Goal: Task Accomplishment & Management: Manage account settings

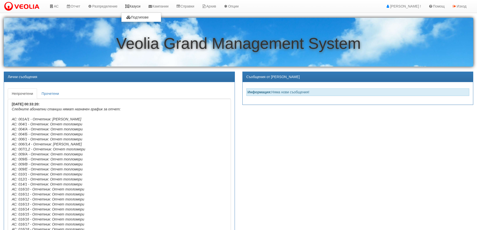
click at [139, 7] on link "Казуси" at bounding box center [132, 6] width 23 height 13
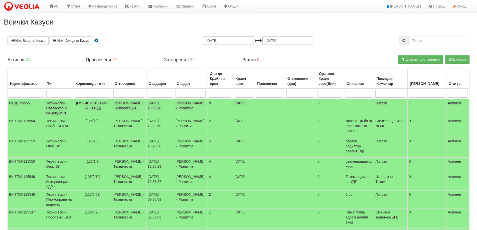
click at [96, 103] on span "[ГИК ИНЖЕНЕРИНГ БГ ЕООД]" at bounding box center [92, 105] width 33 height 9
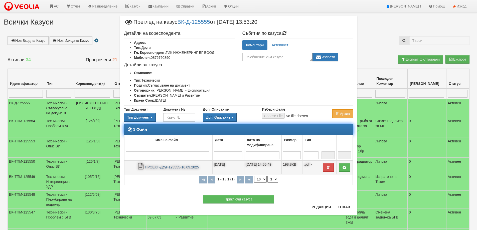
click at [165, 167] on link "ПРОЕКТ-Друг-125555-16.09.2025" at bounding box center [172, 167] width 54 height 4
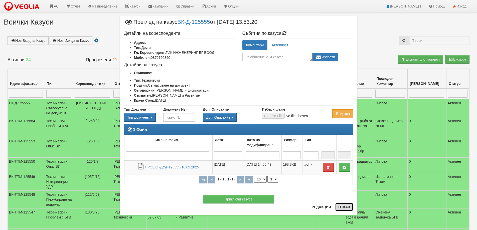
click at [347, 206] on button "Отказ" at bounding box center [344, 207] width 18 height 8
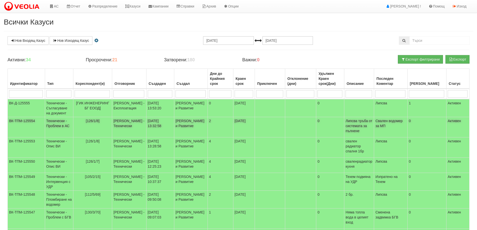
click at [100, 121] on span "[126/1/8]" at bounding box center [93, 121] width 14 height 4
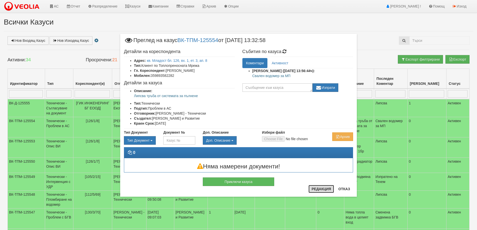
click at [329, 191] on button "Редакция" at bounding box center [321, 189] width 26 height 8
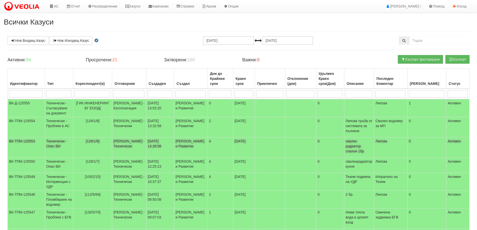
click at [98, 141] on span "[126/1/8]" at bounding box center [93, 141] width 14 height 4
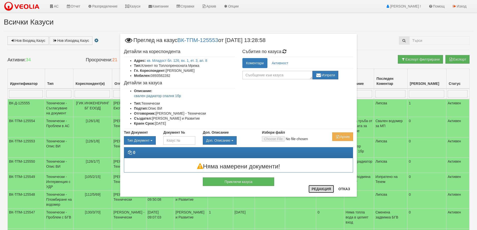
click at [325, 189] on button "Редакция" at bounding box center [321, 189] width 26 height 8
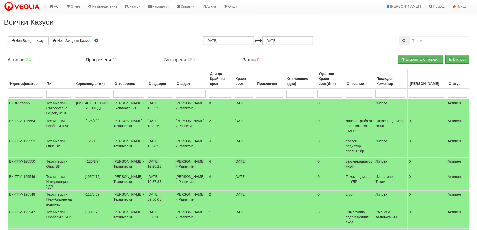
click at [97, 159] on span "[126/1/7]" at bounding box center [93, 161] width 14 height 4
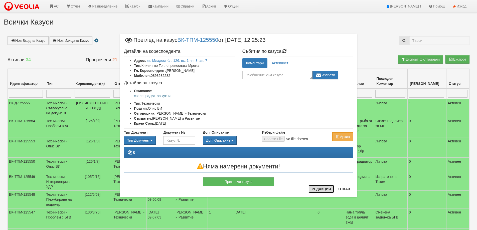
click at [316, 191] on button "Редакция" at bounding box center [321, 189] width 26 height 8
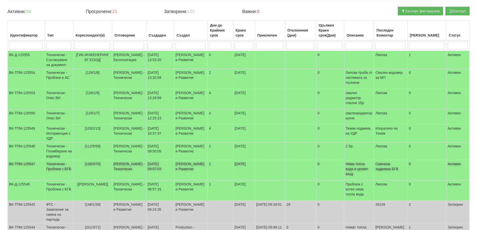
scroll to position [50, 0]
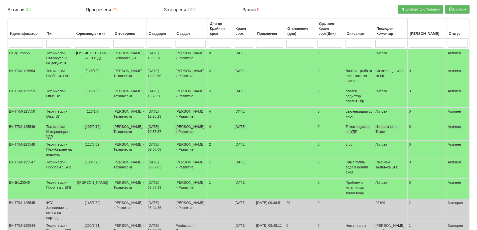
click at [97, 126] on span "[105/2/15]" at bounding box center [93, 127] width 16 height 4
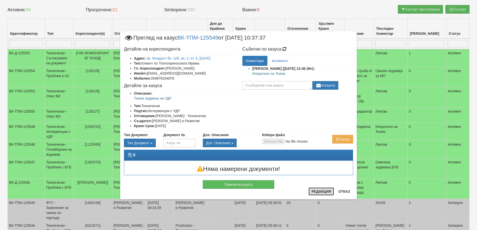
click at [329, 192] on button "Редакция" at bounding box center [321, 191] width 26 height 8
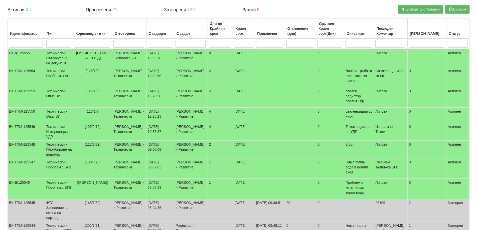
click at [63, 149] on td "Технически - Пломбиране на водомер" at bounding box center [59, 150] width 28 height 18
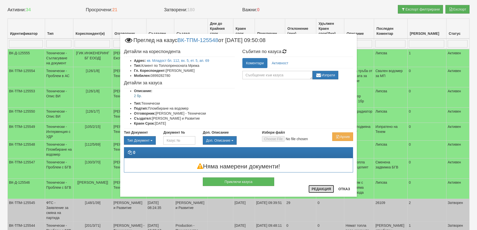
click at [315, 189] on button "Редакция" at bounding box center [321, 189] width 26 height 8
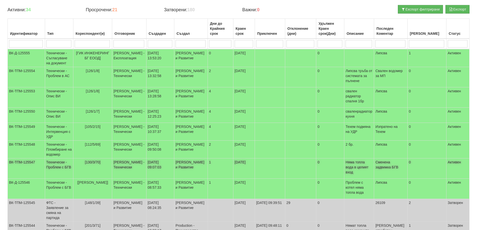
click at [97, 163] on span "[130/3/70]" at bounding box center [93, 162] width 16 height 4
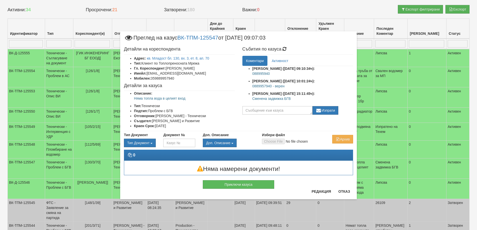
click at [275, 96] on p "Сменена задвижка БГВ" at bounding box center [302, 98] width 101 height 5
click at [275, 99] on p "Сменена задвижка БГВ" at bounding box center [302, 98] width 101 height 5
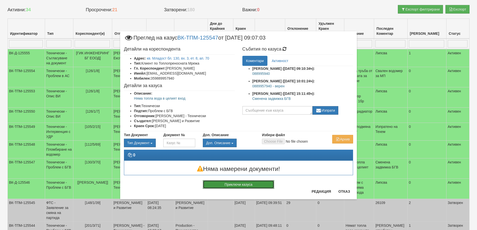
click at [231, 183] on button "Приключи казуса" at bounding box center [238, 184] width 71 height 9
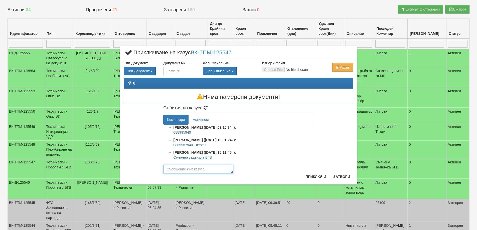
click at [188, 170] on textarea at bounding box center [198, 169] width 70 height 9
paste textarea "Сменена задвижка БГВ"
type textarea "Сменена задвижка БГВ"
click at [316, 179] on button "Приключи" at bounding box center [315, 177] width 27 height 8
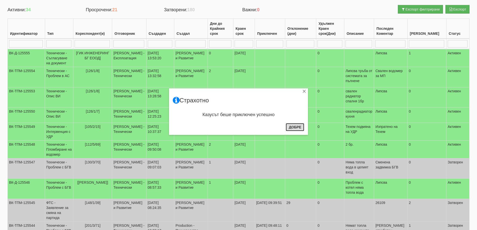
click at [292, 127] on button "Добре" at bounding box center [294, 127] width 19 height 8
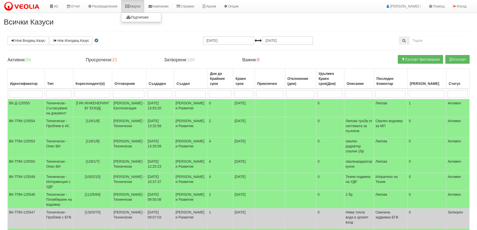
click at [135, 6] on link "Казуси" at bounding box center [132, 6] width 23 height 13
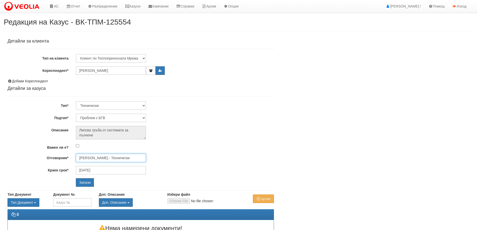
click at [116, 157] on input "[PERSON_NAME] - Технически" at bounding box center [111, 158] width 70 height 9
type input "p"
click at [112, 172] on div "Петър Добрев - Технически" at bounding box center [218, 171] width 285 height 6
type input "Петър Добрев - Технически"
click at [84, 182] on input "Запази" at bounding box center [85, 182] width 18 height 9
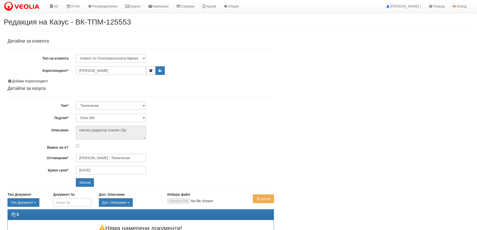
select select "Опис ВИ"
click at [100, 158] on input "[PERSON_NAME] - Технически" at bounding box center [111, 158] width 70 height 9
click at [95, 169] on div "[PERSON_NAME] - Технически" at bounding box center [218, 171] width 285 height 6
type input "Петър Добрев - Технически"
click at [92, 180] on input "Запази" at bounding box center [85, 182] width 18 height 9
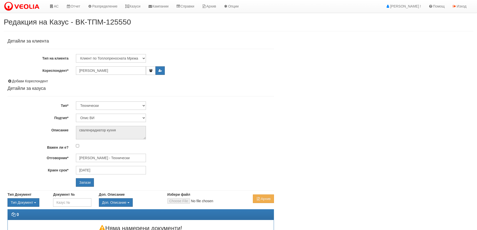
select select "Опис ВИ"
click at [105, 152] on div "Детайли за клиента Тип на клиента Клиент по Топлопреносната Мрежа Институция Па…" at bounding box center [141, 113] width 266 height 148
click at [110, 158] on input "[PERSON_NAME] - Технически" at bounding box center [111, 158] width 70 height 9
click at [108, 172] on div "[PERSON_NAME] - Технически" at bounding box center [218, 171] width 285 height 6
type input "[PERSON_NAME] - Технически"
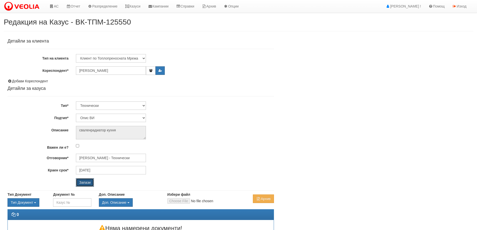
click at [91, 182] on input "Запази" at bounding box center [85, 182] width 18 height 9
select select "Интервенция с УДР"
click at [110, 158] on input "[PERSON_NAME] - Технически" at bounding box center [111, 158] width 70 height 9
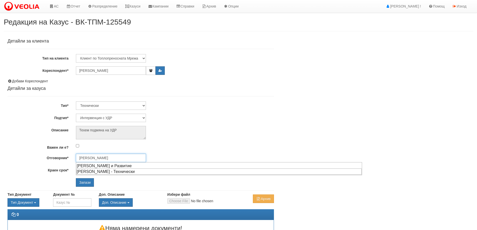
click at [107, 171] on div "[PERSON_NAME] - Технически" at bounding box center [218, 171] width 285 height 6
type input "[PERSON_NAME] - Технически"
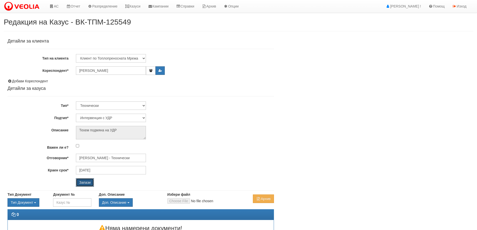
click at [80, 184] on input "Запази" at bounding box center [85, 182] width 18 height 9
click at [85, 182] on input "Запази" at bounding box center [85, 182] width 18 height 9
select select "Пломбиране на водомер"
click at [103, 157] on input "[PERSON_NAME] - Технически" at bounding box center [111, 158] width 70 height 9
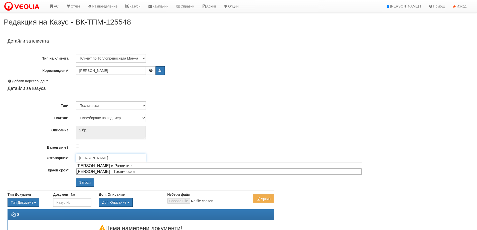
click at [103, 172] on div "[PERSON_NAME] - Технически" at bounding box center [218, 171] width 285 height 6
type input "[PERSON_NAME] - Технически"
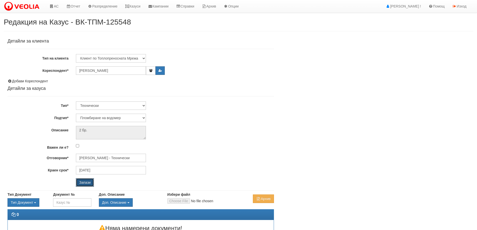
click at [87, 181] on input "Запази" at bounding box center [85, 182] width 18 height 9
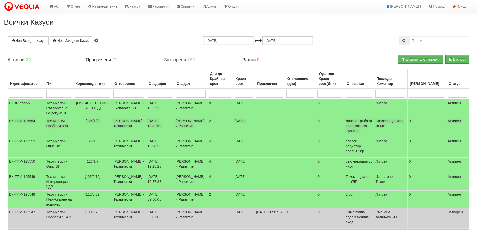
click at [127, 126] on td "[PERSON_NAME] - Технически" at bounding box center [129, 127] width 34 height 20
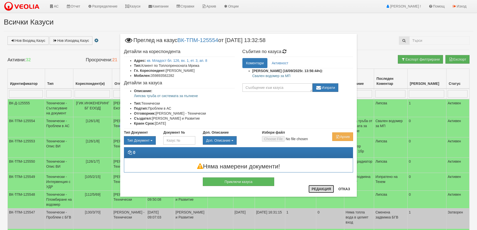
click at [319, 190] on button "Редакция" at bounding box center [321, 189] width 26 height 8
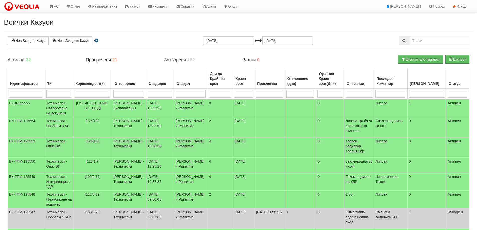
click at [97, 141] on span "[126/1/8]" at bounding box center [93, 141] width 14 height 4
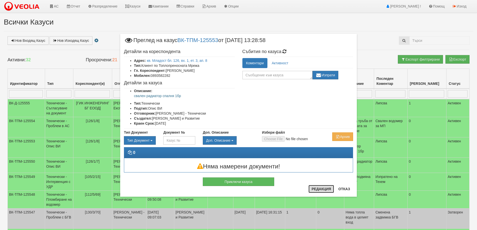
click at [332, 189] on button "Редакция" at bounding box center [321, 189] width 26 height 8
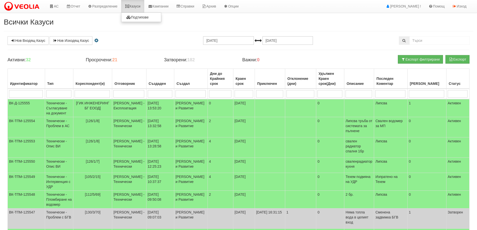
click at [137, 3] on link "Казуси" at bounding box center [132, 6] width 23 height 13
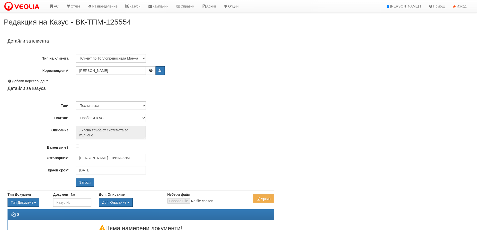
select select "Проблем в АС"
click at [97, 158] on input "[PERSON_NAME] - Технически" at bounding box center [111, 158] width 70 height 9
click at [105, 170] on div "[PERSON_NAME] - Технически" at bounding box center [218, 171] width 285 height 6
type input "[PERSON_NAME] - Технически"
click at [80, 178] on input "Запази" at bounding box center [85, 182] width 18 height 9
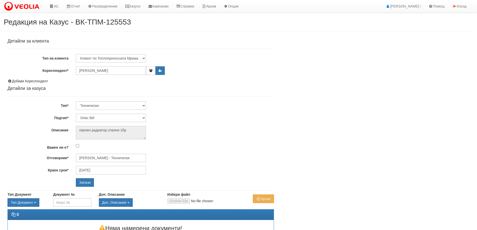
select select "Опис ВИ"
click at [98, 160] on input "[PERSON_NAME] - Технически" at bounding box center [111, 158] width 70 height 9
click at [96, 171] on div "[PERSON_NAME] - Технически" at bounding box center [218, 171] width 285 height 6
type input "[PERSON_NAME] - Технически"
click at [88, 180] on input "Запази" at bounding box center [85, 182] width 18 height 9
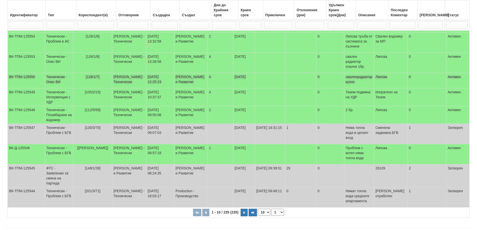
scroll to position [86, 0]
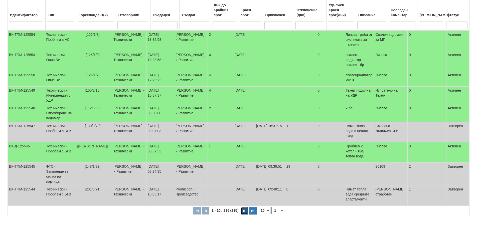
click at [246, 207] on button "button" at bounding box center [243, 211] width 7 height 8
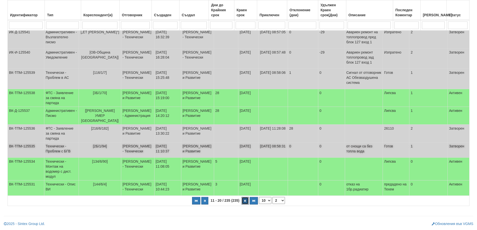
scroll to position [134, 0]
click at [100, 159] on span "[134/6/90]" at bounding box center [100, 161] width 16 height 4
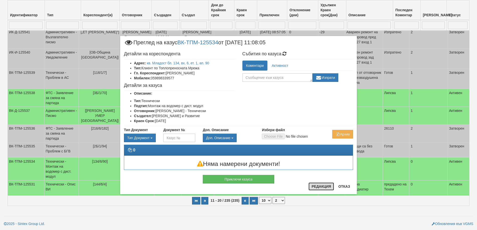
click at [316, 186] on button "Редакция" at bounding box center [321, 186] width 26 height 8
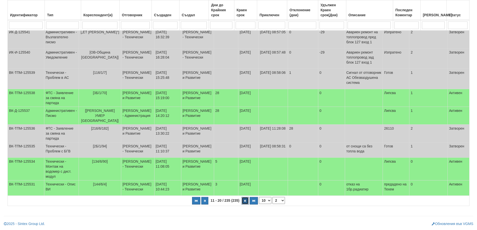
click at [244, 200] on icon "button" at bounding box center [245, 200] width 2 height 3
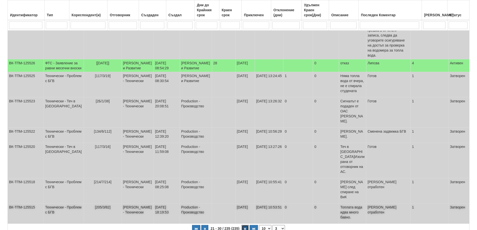
scroll to position [161, 0]
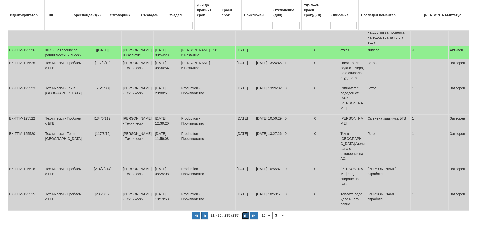
click at [245, 214] on icon "button" at bounding box center [245, 215] width 2 height 3
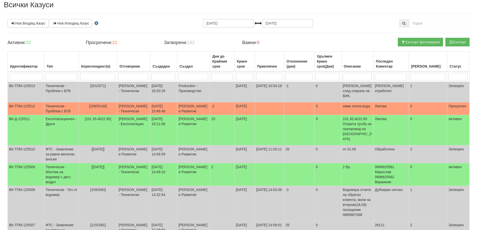
scroll to position [11, 0]
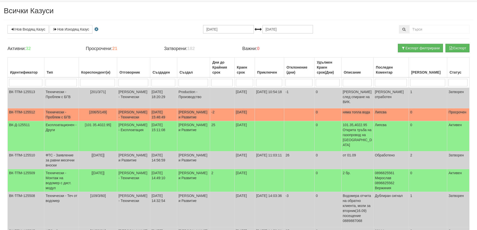
click at [360, 110] on p "няма топла вода" at bounding box center [356, 112] width 29 height 5
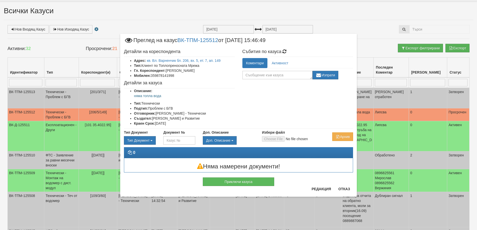
click at [158, 124] on li "Краен Срок: [DATE]" at bounding box center [184, 123] width 101 height 5
click at [237, 39] on span "Преглед на казус ВК-ТПМ-125512 от [DATE] 15:46:49" at bounding box center [194, 42] width 141 height 9
click at [234, 39] on span "Преглед на казус ВК-ТПМ-125512 от [DATE] 15:46:49" at bounding box center [194, 42] width 141 height 9
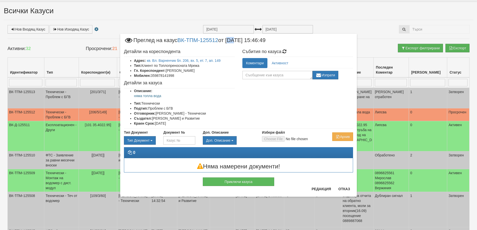
click at [234, 39] on span "Преглед на казус ВК-ТПМ-125512 от [DATE] 15:46:49" at bounding box center [194, 42] width 141 height 9
click at [239, 41] on span "Преглед на казус ВК-ТПМ-125512 от [DATE] 15:46:49" at bounding box center [194, 42] width 141 height 9
click at [346, 190] on button "Отказ" at bounding box center [344, 189] width 18 height 8
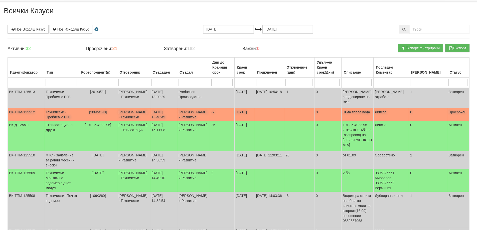
click at [94, 110] on span "[206/5/149]" at bounding box center [98, 112] width 18 height 4
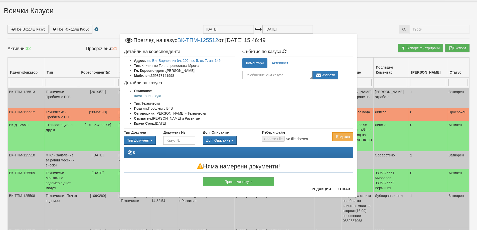
click at [157, 76] on li "Мобилен: 359878141998" at bounding box center [184, 75] width 101 height 5
click at [195, 81] on h4 "Детайли за казуса" at bounding box center [179, 83] width 111 height 5
click at [347, 189] on button "Отказ" at bounding box center [344, 189] width 18 height 8
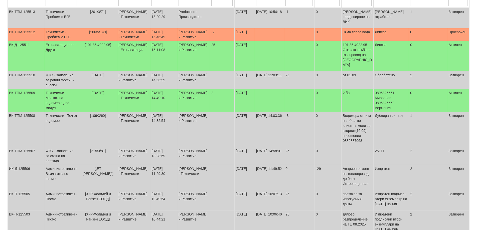
scroll to position [136, 0]
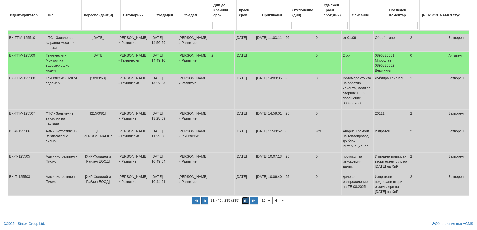
click at [244, 202] on icon "button" at bounding box center [245, 200] width 2 height 3
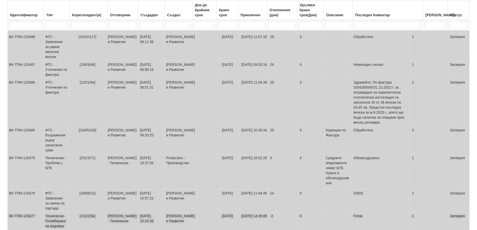
scroll to position [211, 0]
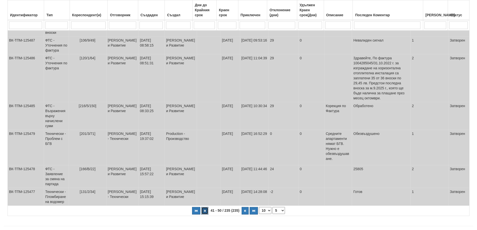
click at [205, 209] on icon "button" at bounding box center [205, 210] width 2 height 3
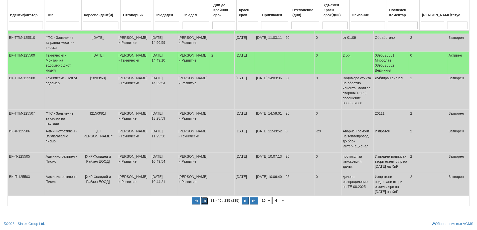
click at [205, 201] on icon "button" at bounding box center [205, 200] width 2 height 3
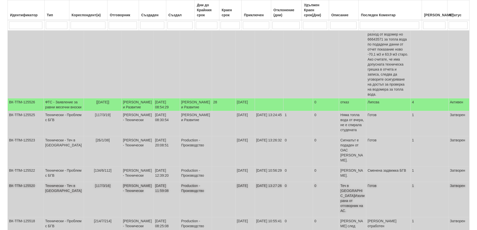
scroll to position [161, 0]
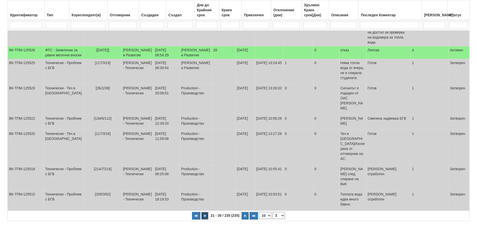
click at [206, 212] on button "button" at bounding box center [204, 216] width 7 height 8
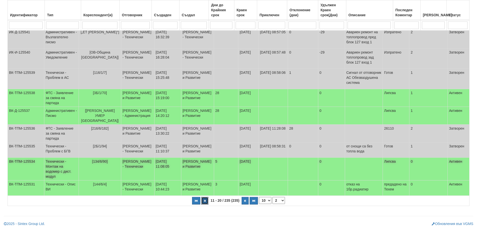
scroll to position [134, 0]
click at [204, 199] on icon "button" at bounding box center [205, 200] width 2 height 3
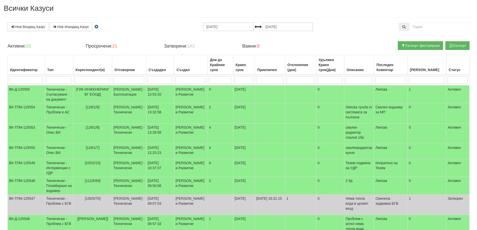
scroll to position [86, 0]
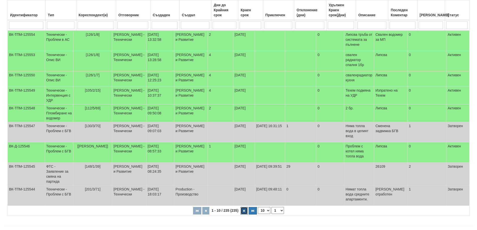
click at [245, 207] on button "button" at bounding box center [243, 211] width 7 height 8
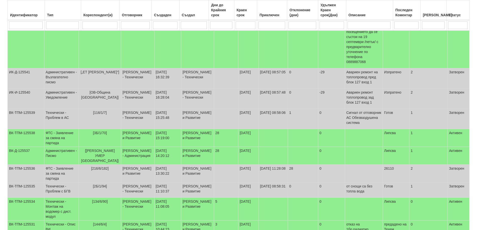
click at [245, 198] on td "[DATE]" at bounding box center [248, 189] width 20 height 15
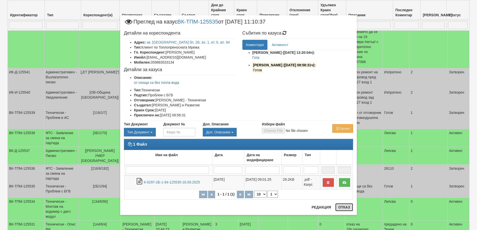
click at [350, 208] on button "Отказ" at bounding box center [344, 207] width 18 height 8
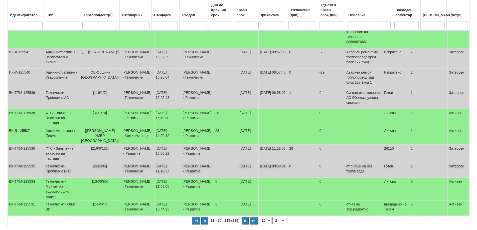
scroll to position [134, 0]
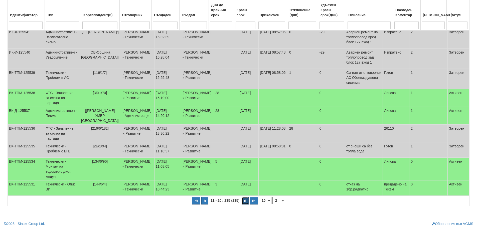
click at [246, 200] on button "button" at bounding box center [244, 201] width 7 height 8
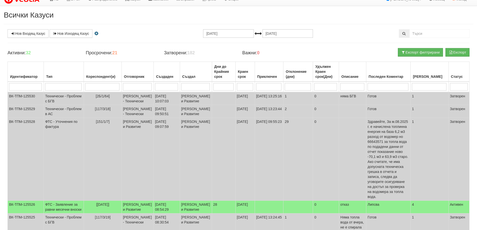
scroll to position [0, 0]
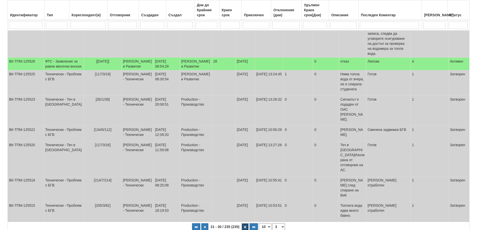
click at [246, 226] on icon "button" at bounding box center [245, 227] width 2 height 3
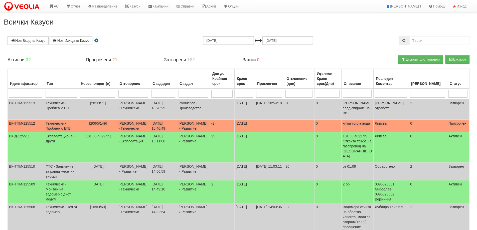
click at [96, 121] on span "[206/5/149]" at bounding box center [98, 123] width 18 height 4
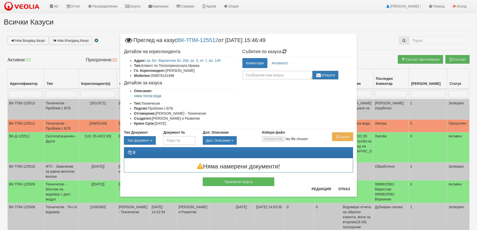
click at [170, 76] on li "Мобилен: 359878141998" at bounding box center [184, 75] width 101 height 5
click at [346, 188] on button "Отказ" at bounding box center [344, 189] width 18 height 8
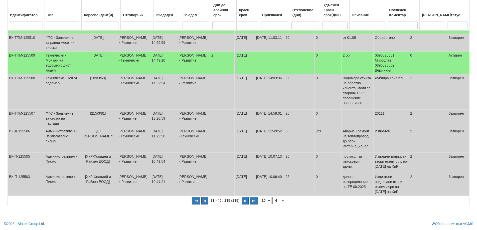
scroll to position [136, 0]
click at [245, 199] on button "button" at bounding box center [244, 201] width 7 height 8
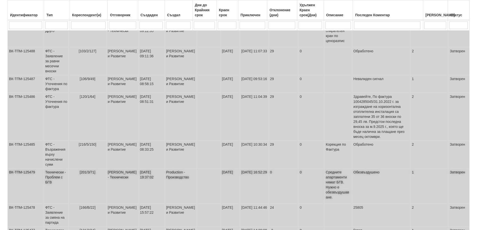
scroll to position [211, 0]
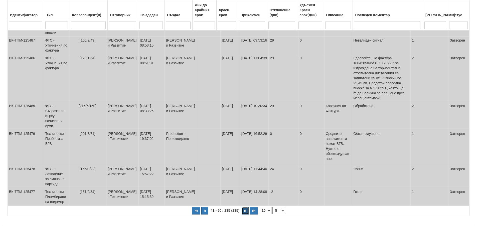
click at [243, 207] on button "button" at bounding box center [244, 211] width 7 height 8
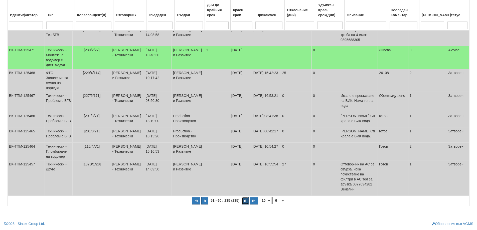
click at [243, 200] on button "button" at bounding box center [244, 201] width 7 height 8
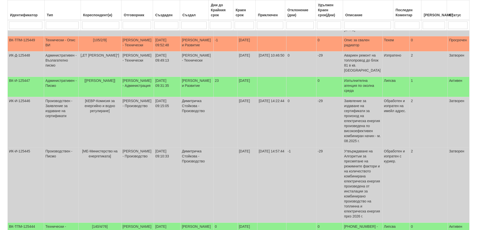
scroll to position [161, 0]
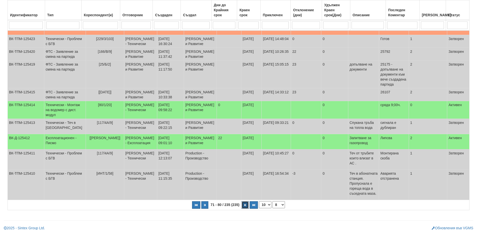
scroll to position [99, 0]
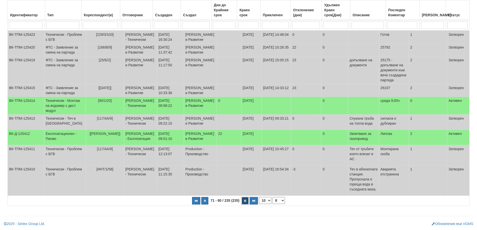
click at [245, 200] on icon "button" at bounding box center [245, 200] width 2 height 3
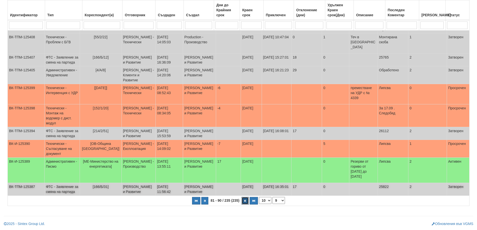
scroll to position [109, 0]
click at [245, 201] on icon "button" at bounding box center [245, 200] width 2 height 3
select select "10"
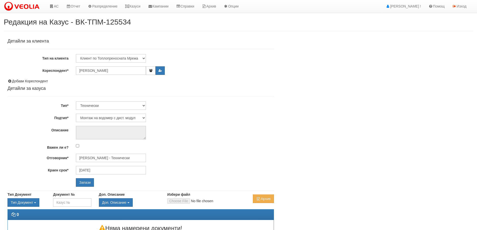
select select "Монтаж на водомер с дист. модул"
click at [103, 155] on input "[PERSON_NAME] - Технически" at bounding box center [111, 158] width 70 height 9
click at [99, 171] on div "[PERSON_NAME] - Технически" at bounding box center [218, 171] width 285 height 6
type input "[PERSON_NAME] - Технически"
click at [91, 183] on input "Запази" at bounding box center [85, 182] width 18 height 9
